Goal: Task Accomplishment & Management: Manage account settings

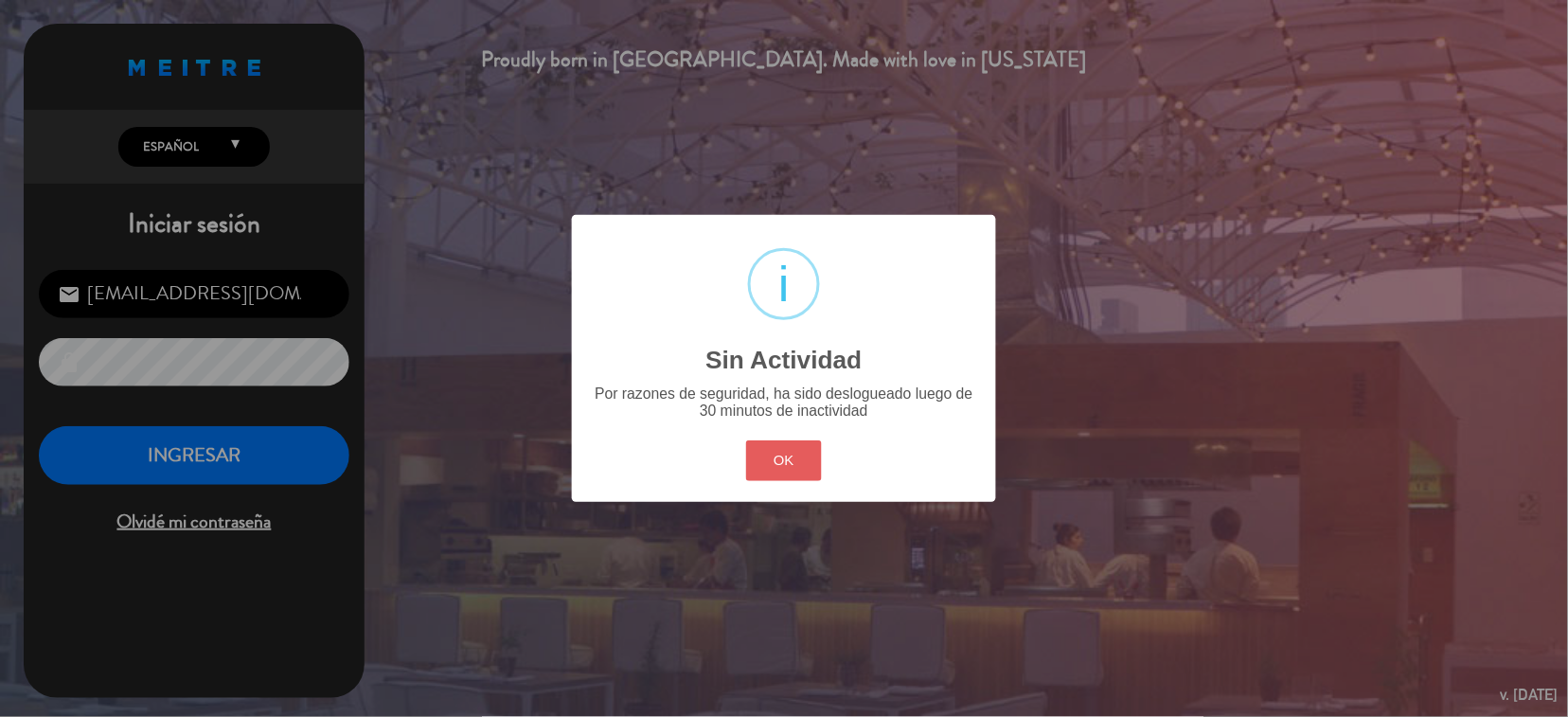
click at [786, 454] on button "OK" at bounding box center [784, 460] width 77 height 41
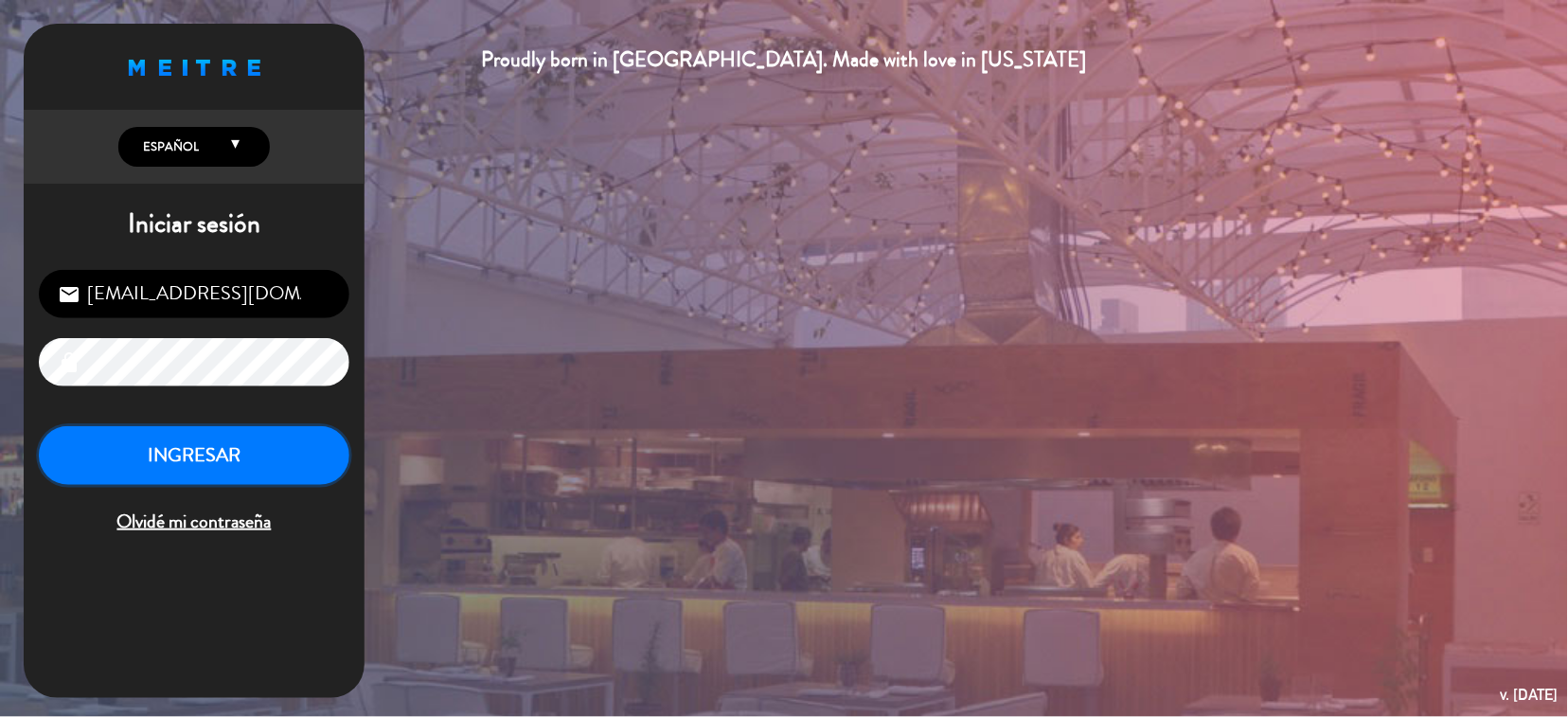
drag, startPoint x: 294, startPoint y: 442, endPoint x: 272, endPoint y: 435, distance: 23.1
click at [288, 439] on button "INGRESAR" at bounding box center [194, 456] width 310 height 60
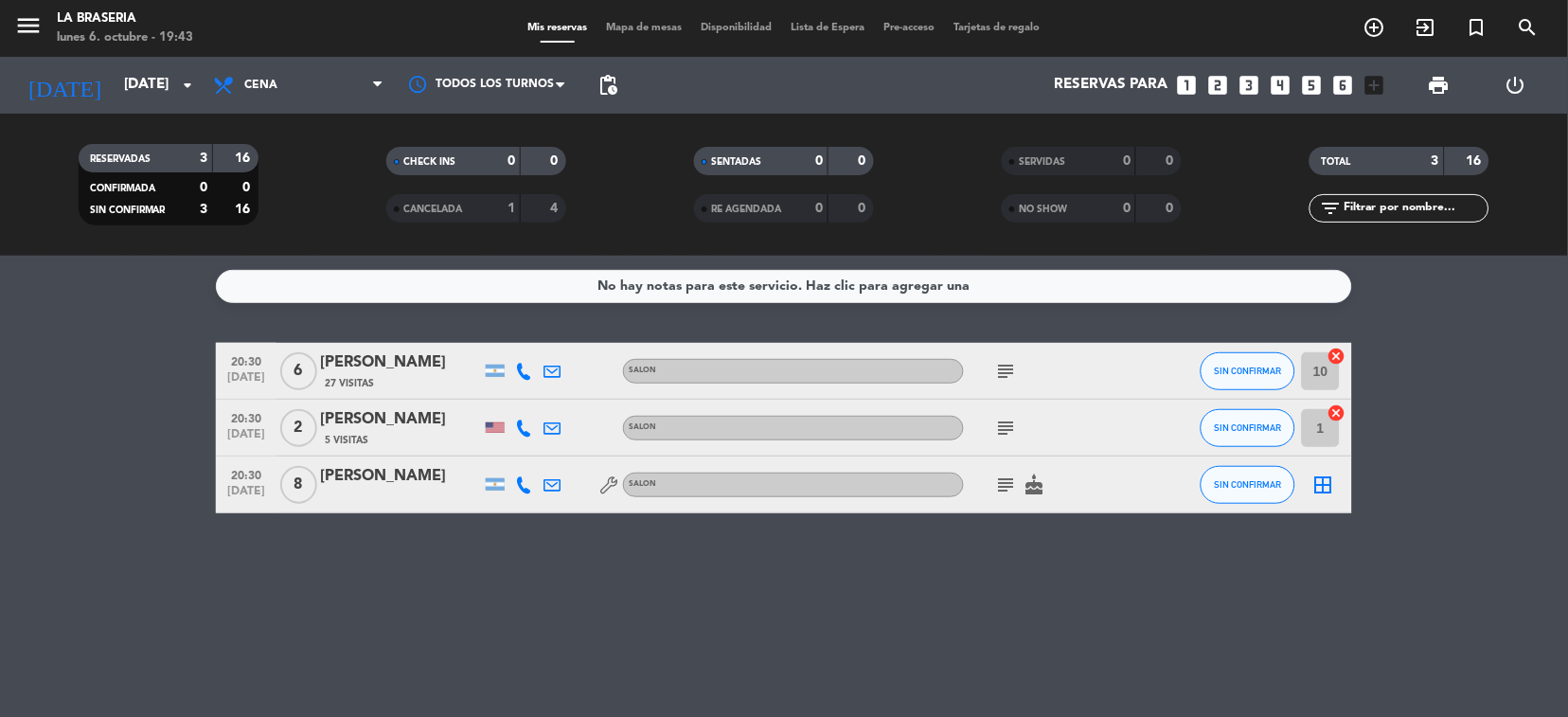
click at [1005, 374] on icon "subject" at bounding box center [1006, 371] width 22 height 22
click at [1007, 368] on icon "subject" at bounding box center [1006, 371] width 22 height 22
click at [1003, 427] on icon "subject" at bounding box center [1006, 427] width 22 height 22
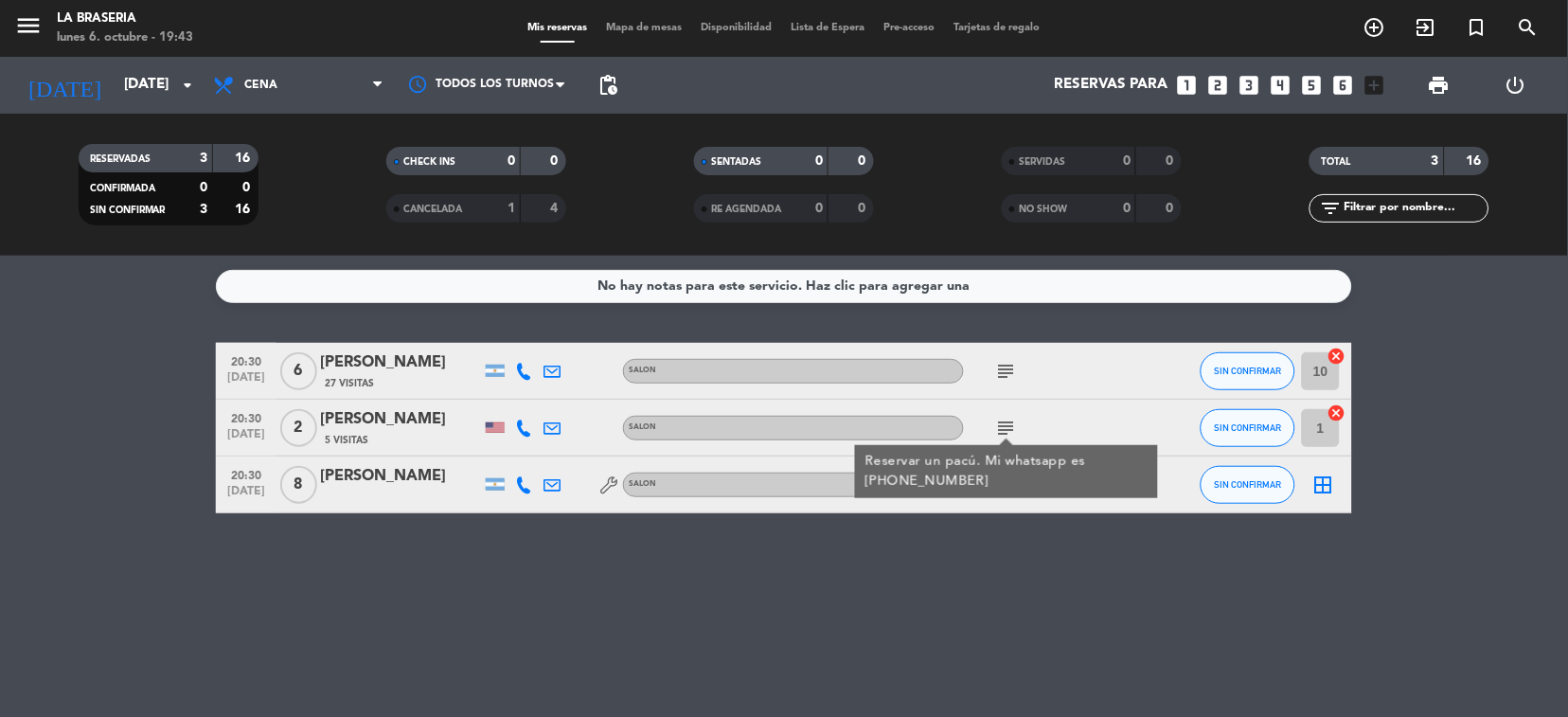
click at [1108, 418] on div "subject Reservar un pacú. Mi whatsapp es [PHONE_NUMBER]" at bounding box center [1049, 427] width 171 height 56
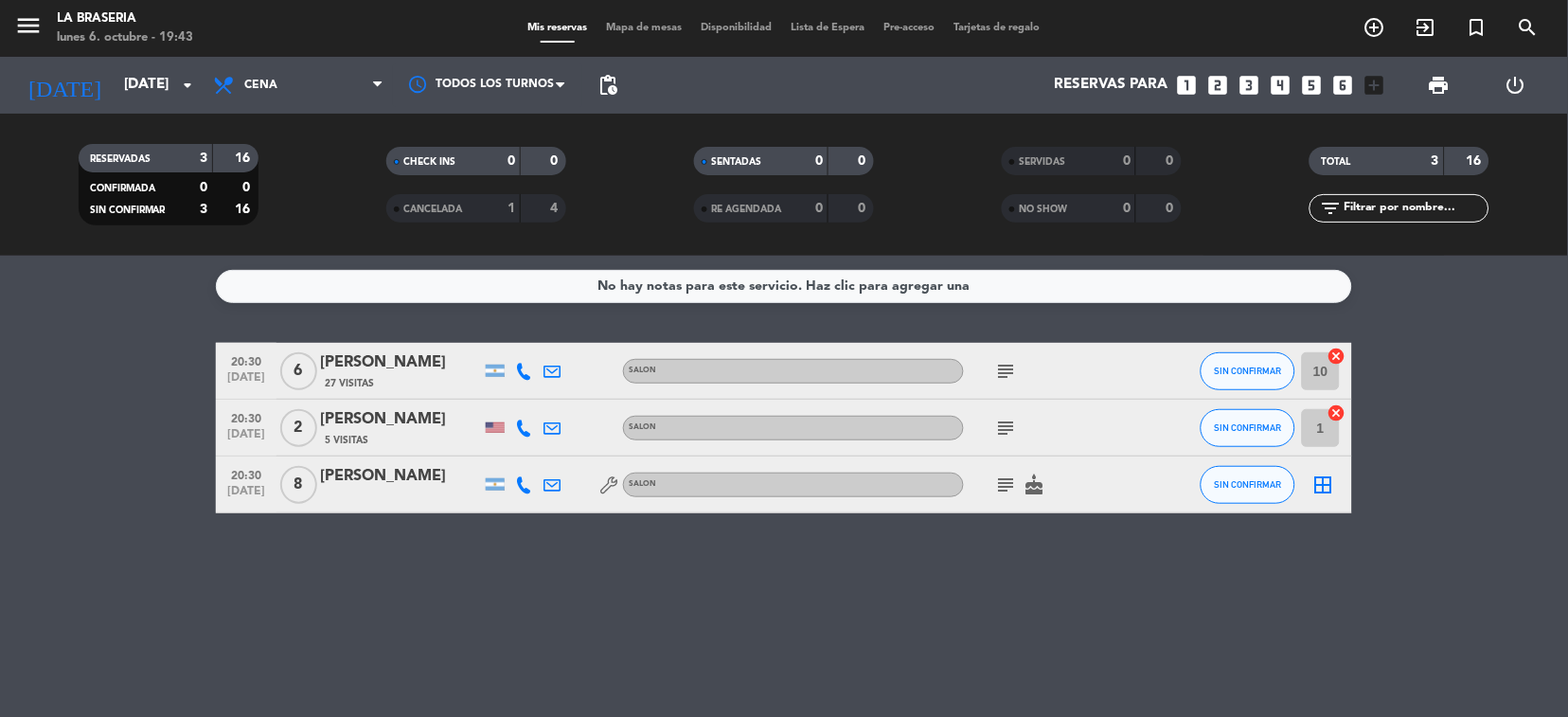
click at [1002, 489] on icon "subject" at bounding box center [1006, 484] width 22 height 22
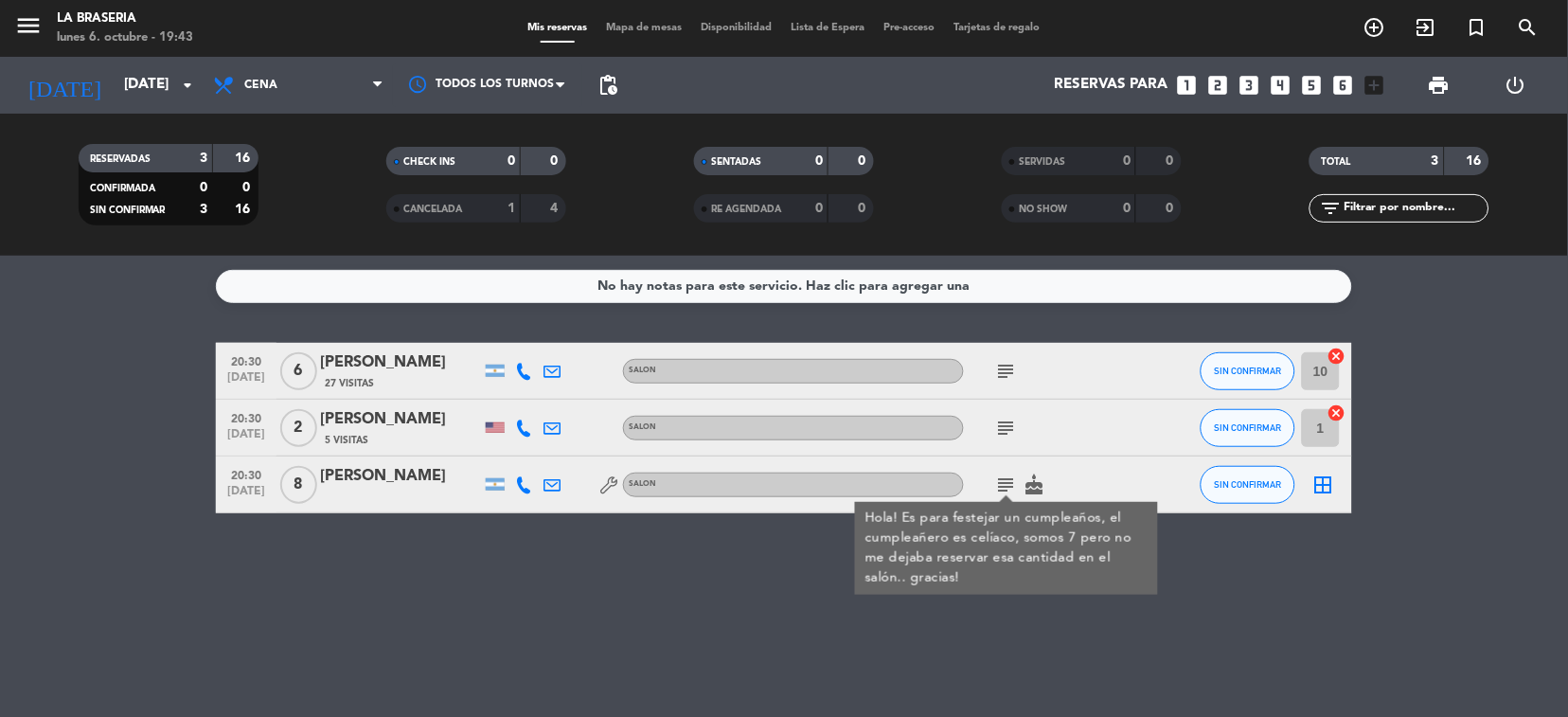
click at [425, 407] on div "[PERSON_NAME]" at bounding box center [400, 418] width 161 height 24
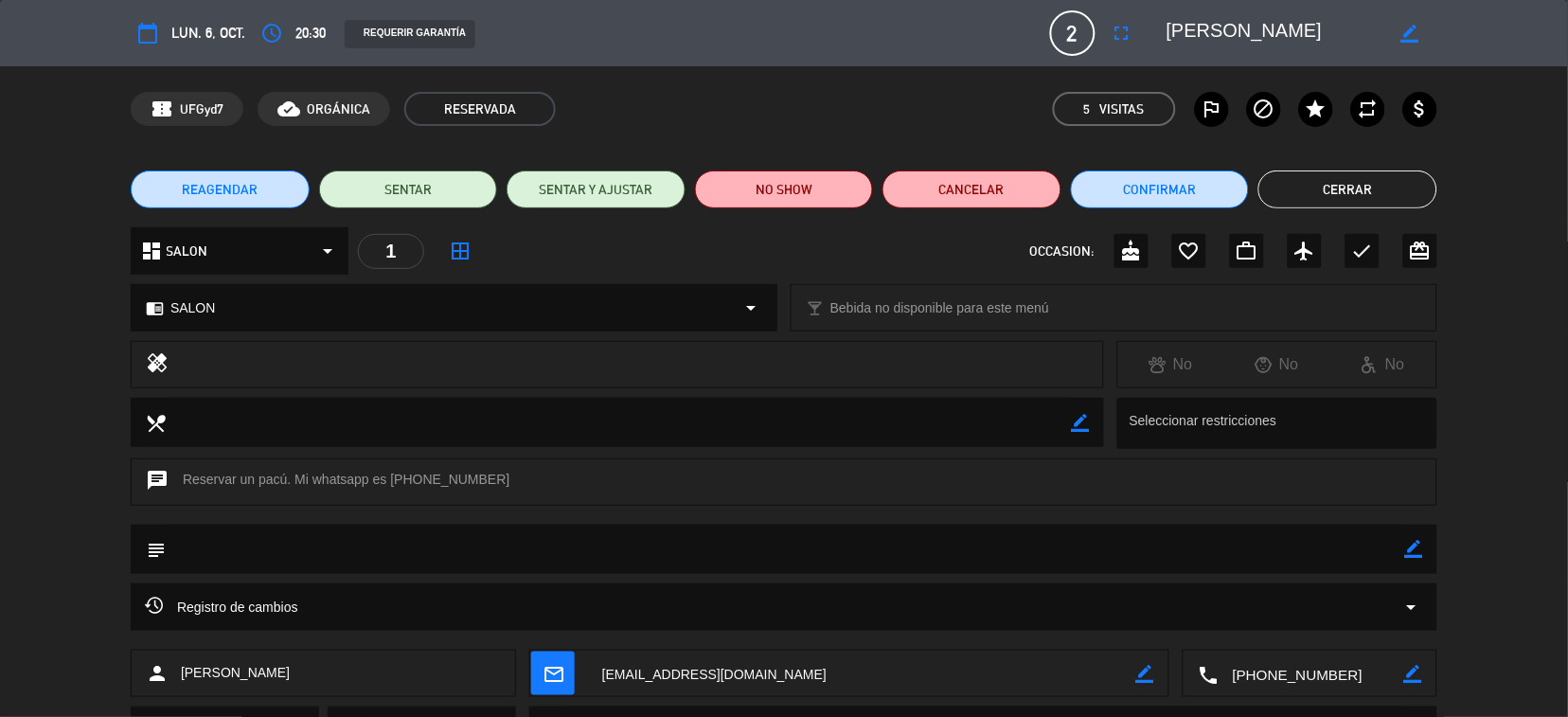
click at [1329, 186] on button "Cerrar" at bounding box center [1347, 189] width 179 height 38
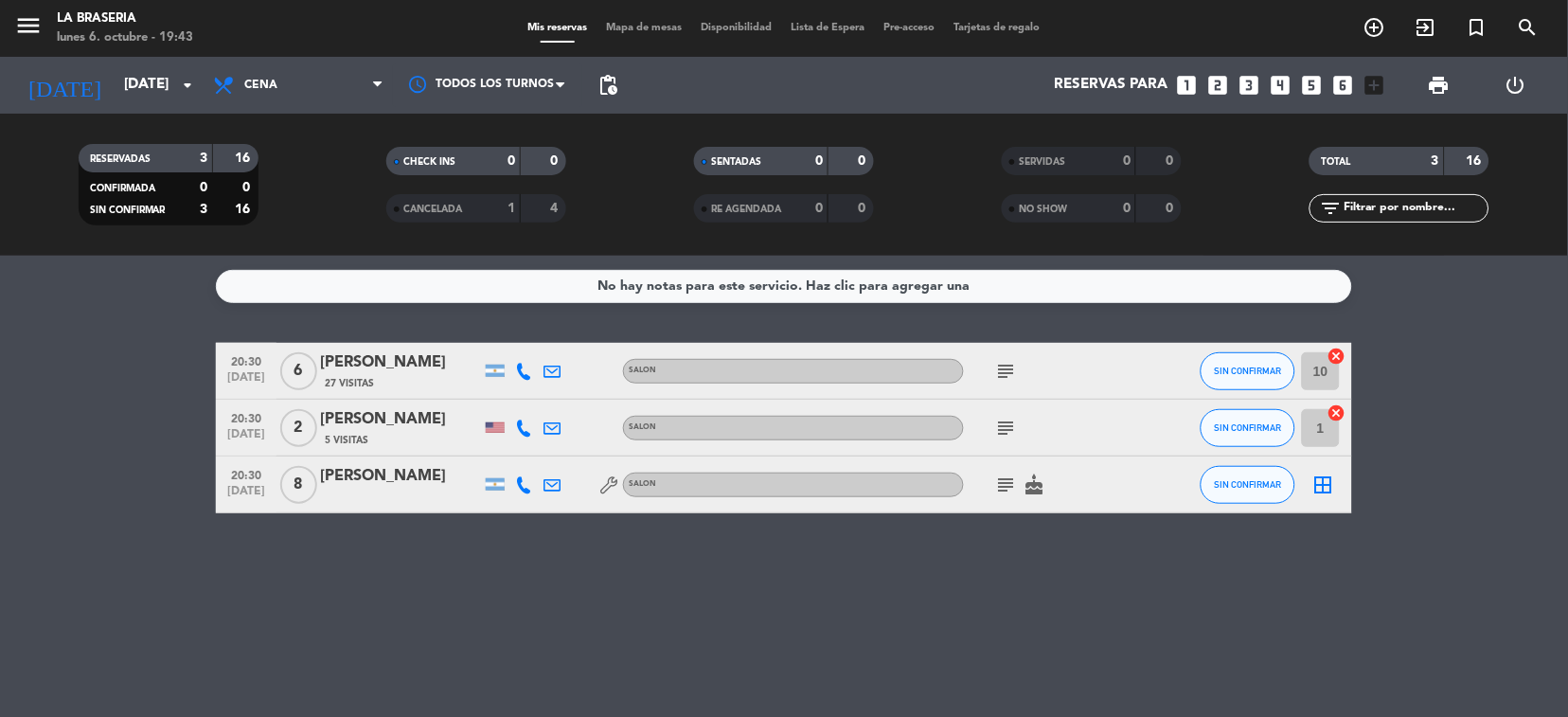
click at [1003, 367] on icon "subject" at bounding box center [1006, 371] width 22 height 22
click at [1012, 374] on icon "subject" at bounding box center [1006, 371] width 22 height 22
click at [1009, 423] on icon "subject" at bounding box center [1006, 427] width 22 height 22
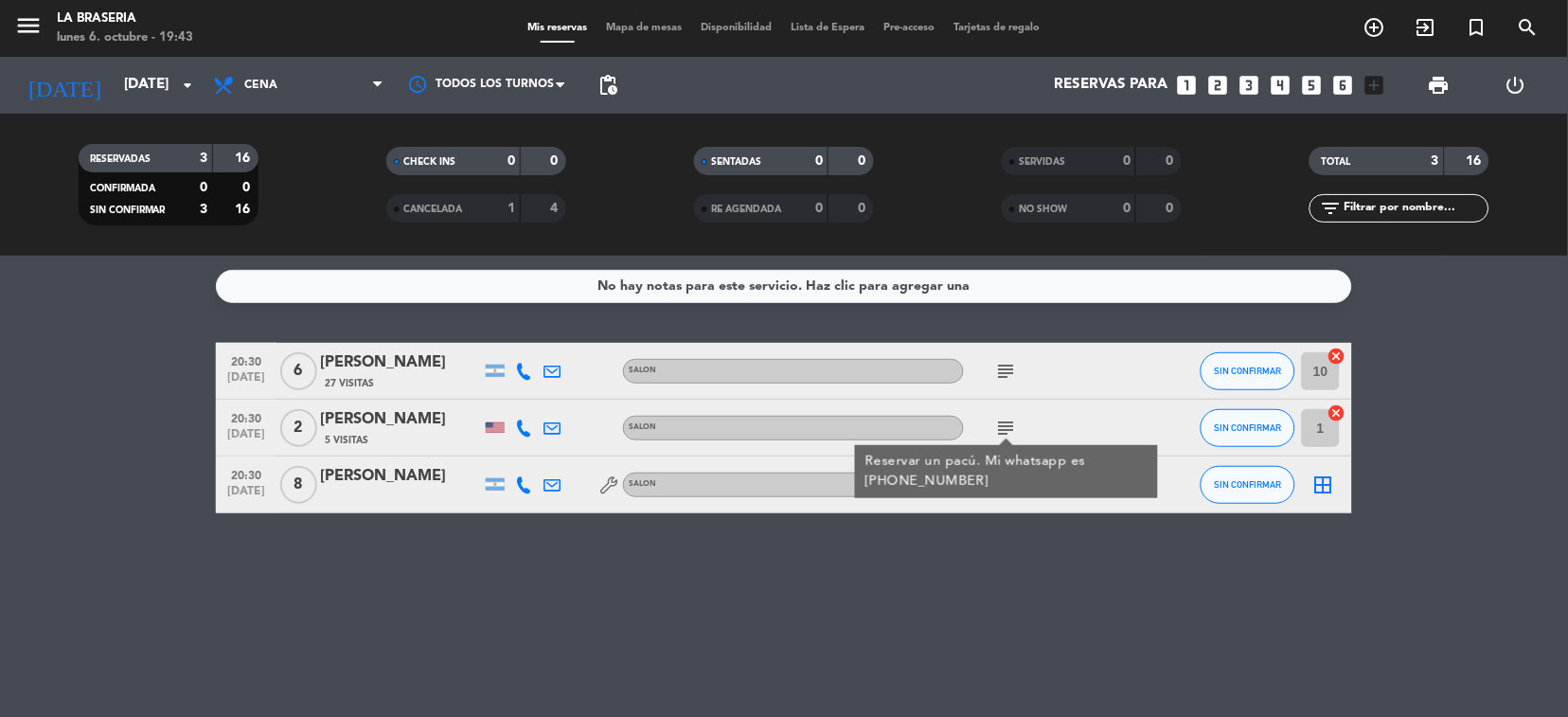
click at [1009, 422] on icon "subject" at bounding box center [1006, 427] width 22 height 22
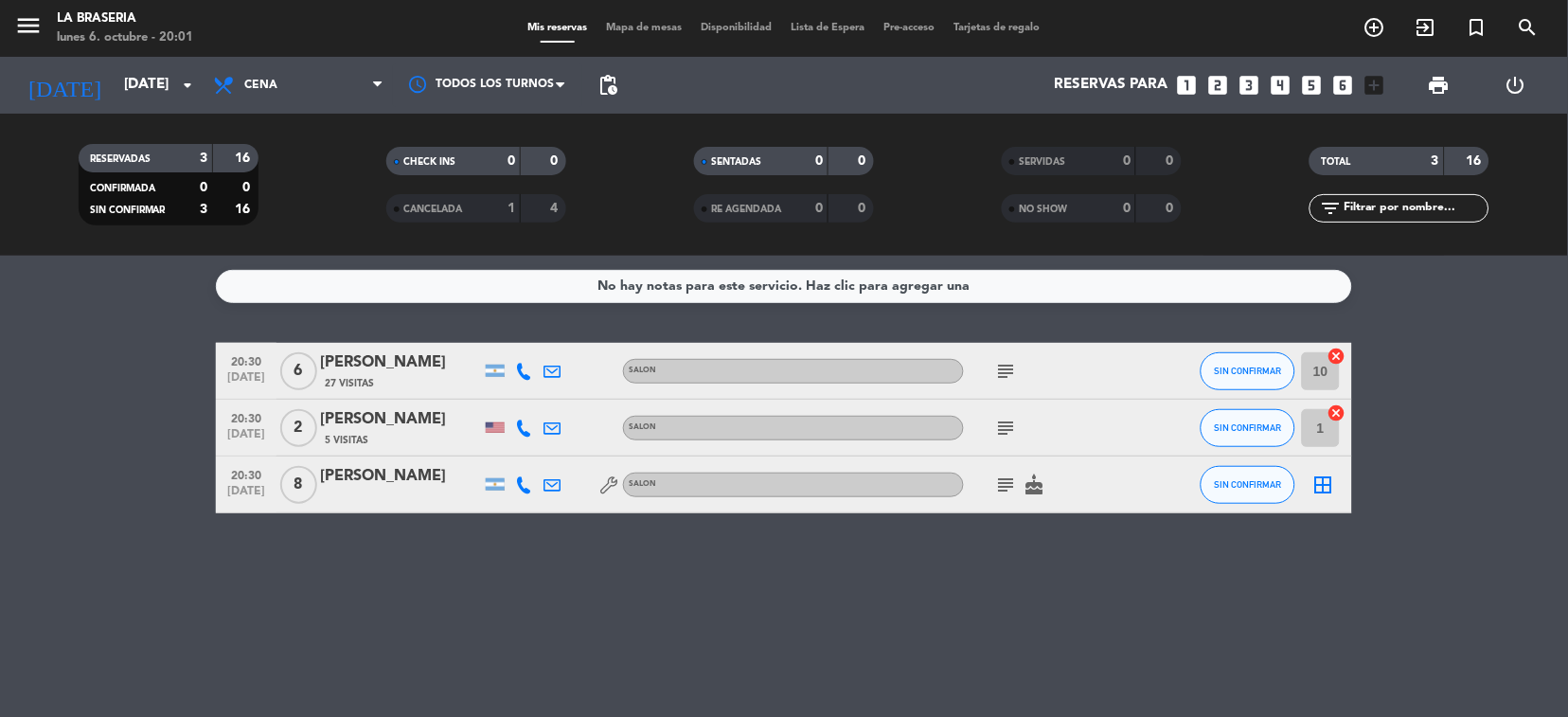
click at [1004, 417] on icon "subject" at bounding box center [1006, 427] width 22 height 22
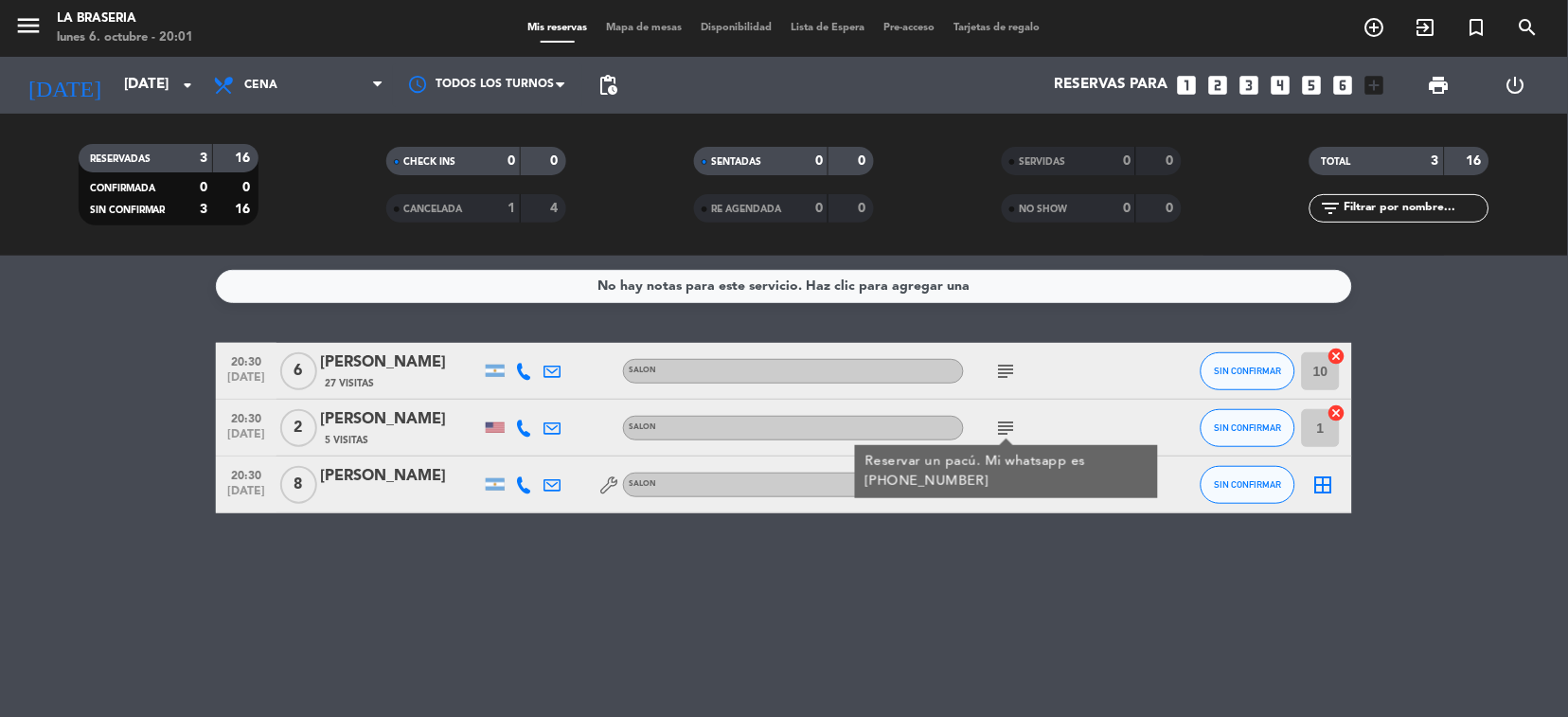
click at [16, 480] on bookings-row "20:30 [DATE] 6 [PERSON_NAME] 27 Visitas SALON subject SIN CONFIRMAR 10 cancel 2…" at bounding box center [784, 427] width 1568 height 171
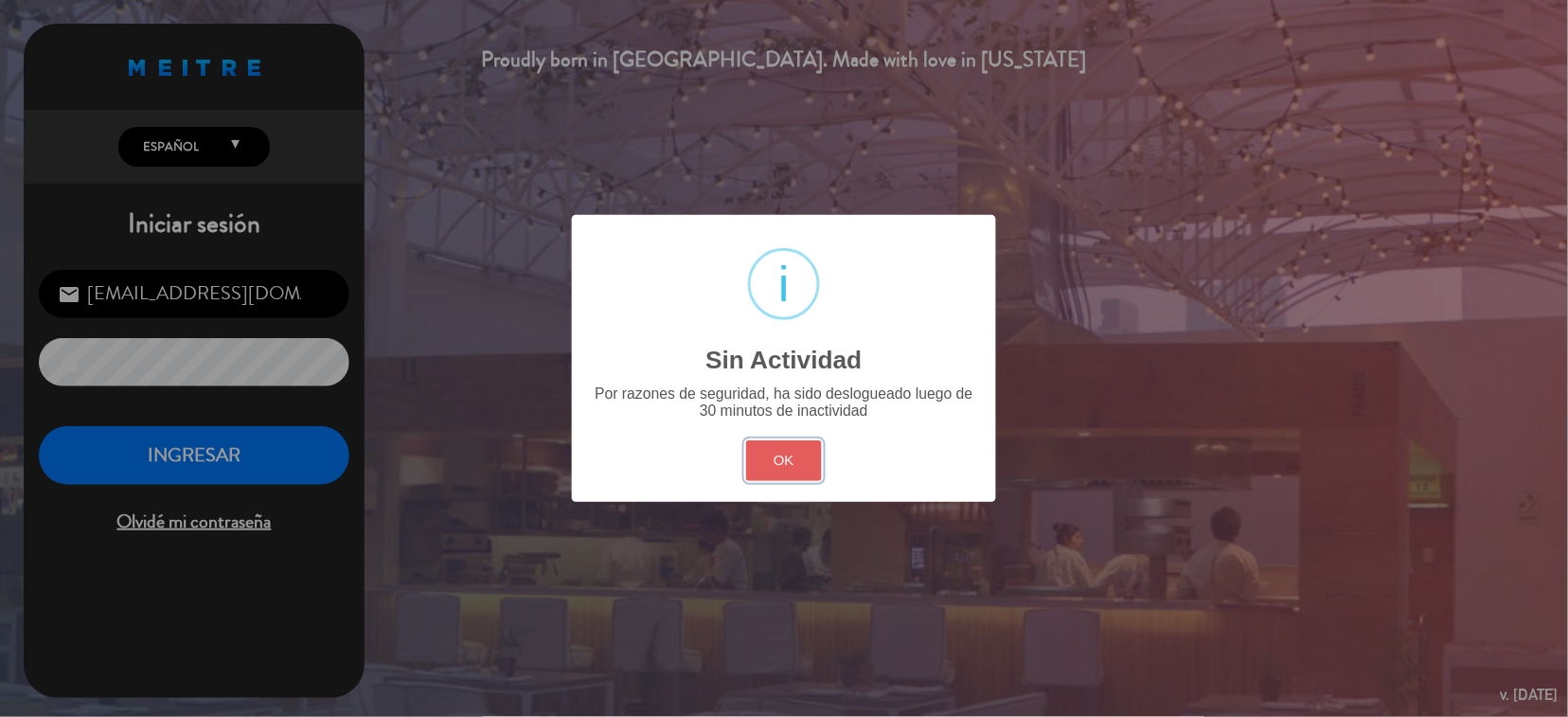
click at [794, 472] on button "OK" at bounding box center [784, 460] width 77 height 41
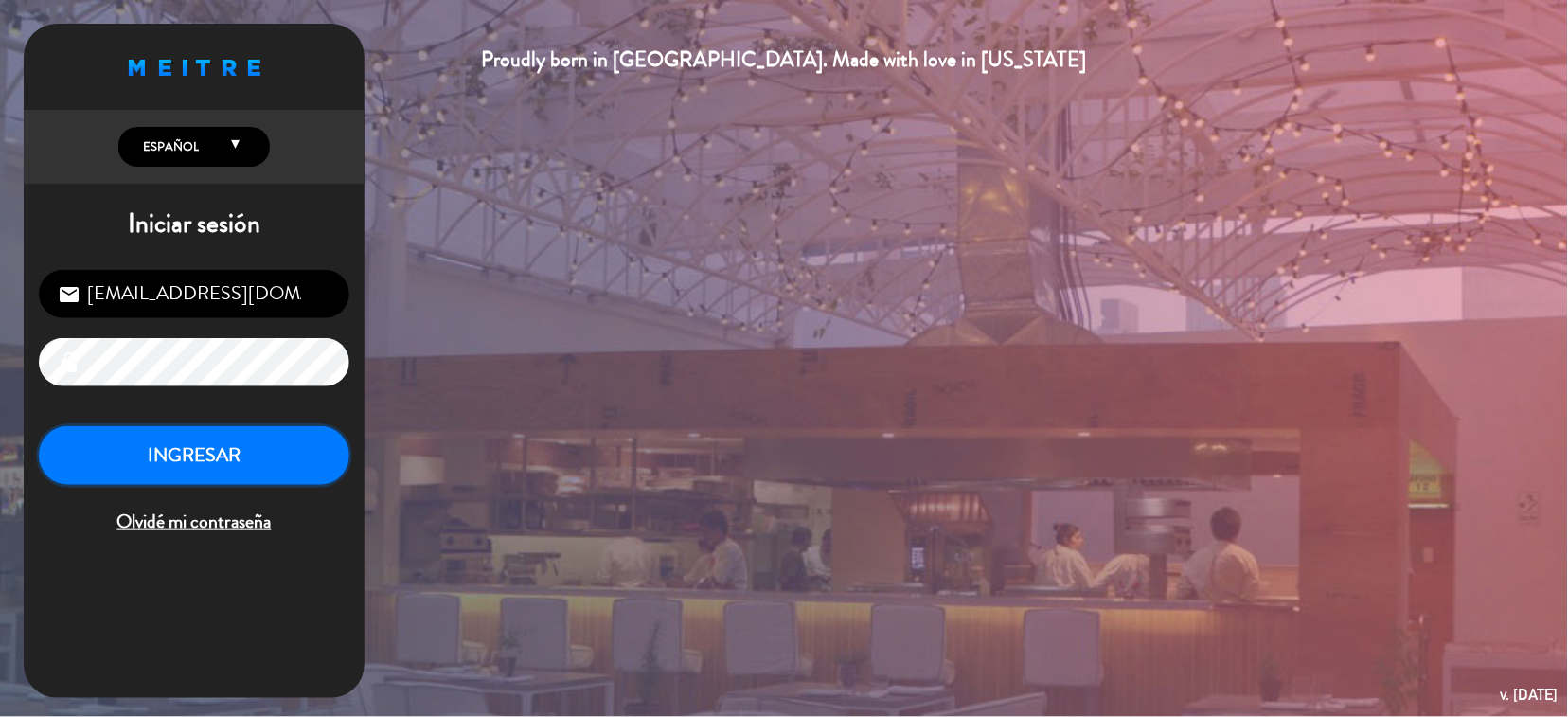
click at [169, 458] on button "INGRESAR" at bounding box center [194, 456] width 310 height 60
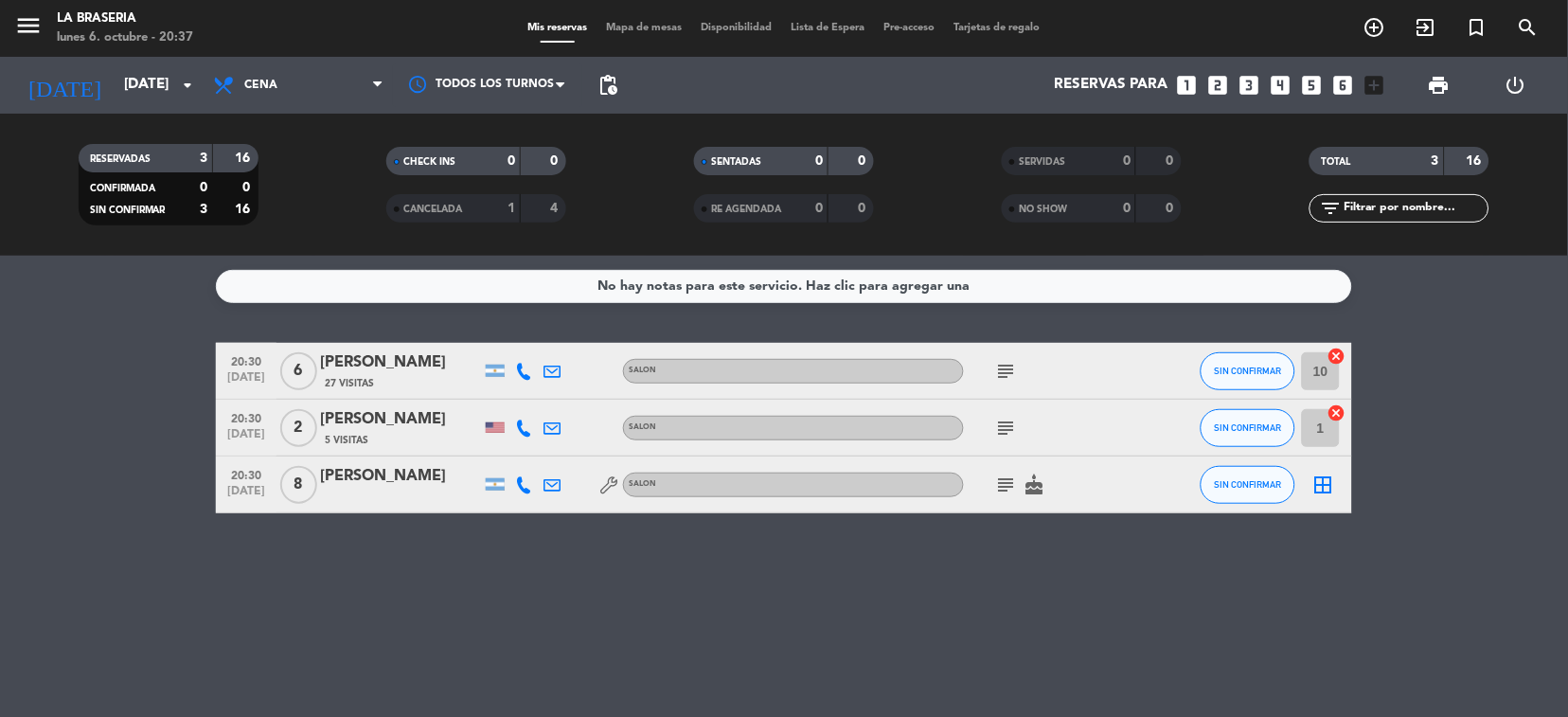
click at [1005, 477] on icon "subject" at bounding box center [1006, 484] width 22 height 22
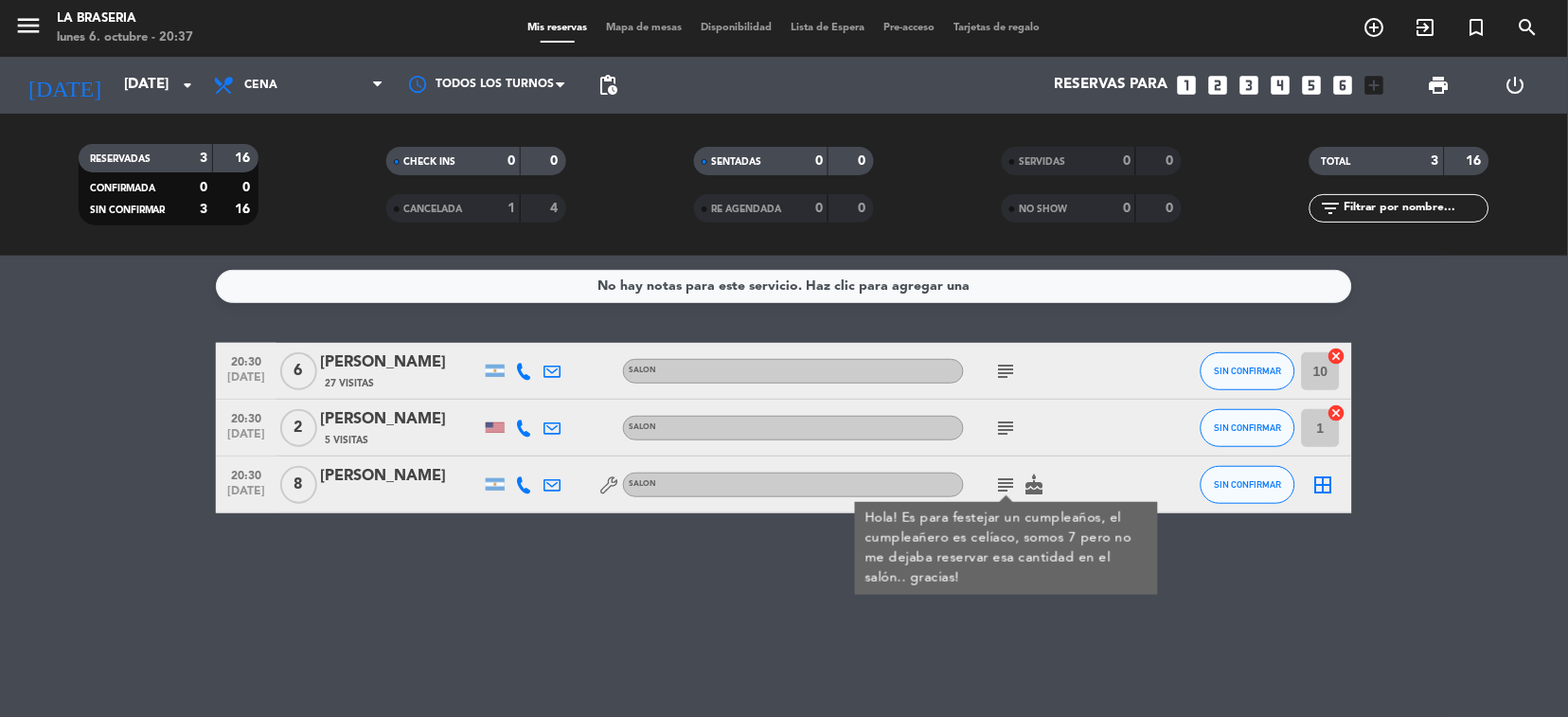
click at [1005, 477] on icon "subject" at bounding box center [1006, 484] width 22 height 22
